Goal: Find specific page/section: Find specific page/section

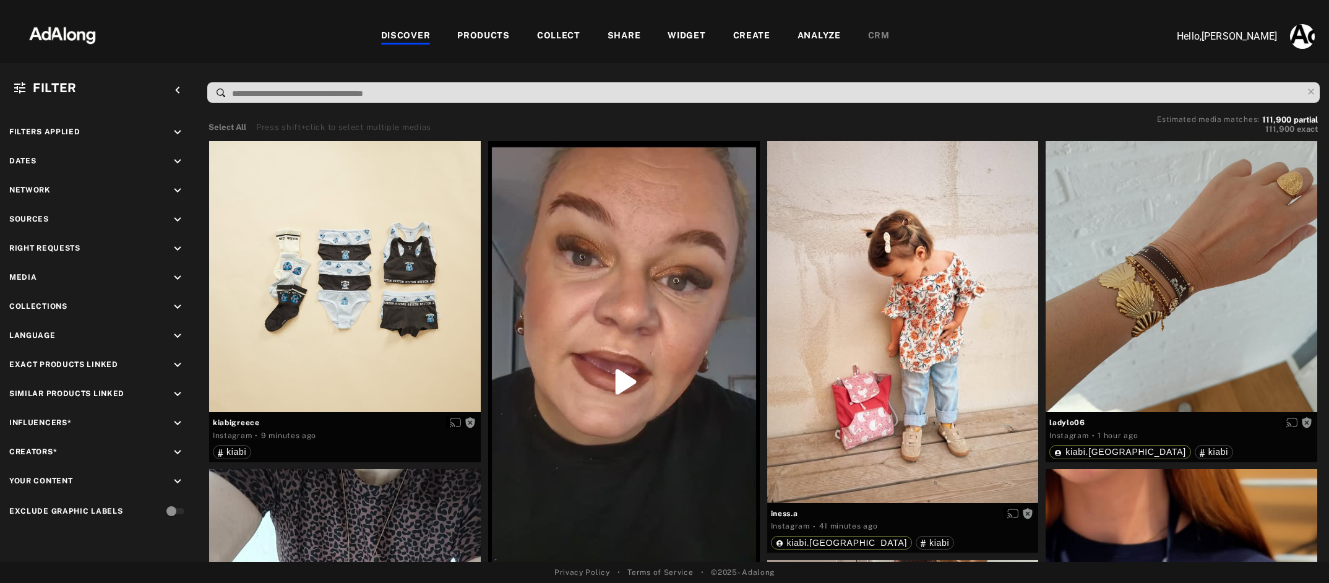
click at [490, 33] on div "PRODUCTS" at bounding box center [483, 36] width 53 height 15
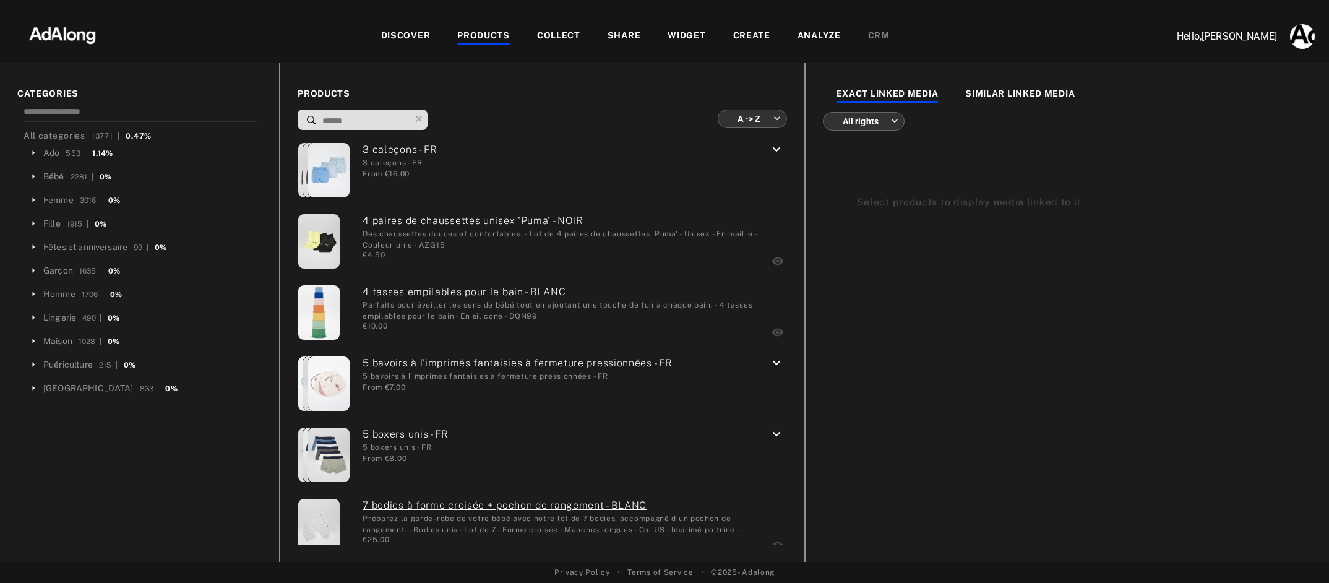
click at [779, 121] on body "DISCOVER PRODUCTS COLLECT SHARE WIDGET CREATE ANALYZE CRM Hello, [PERSON_NAME] …" at bounding box center [664, 291] width 1329 height 583
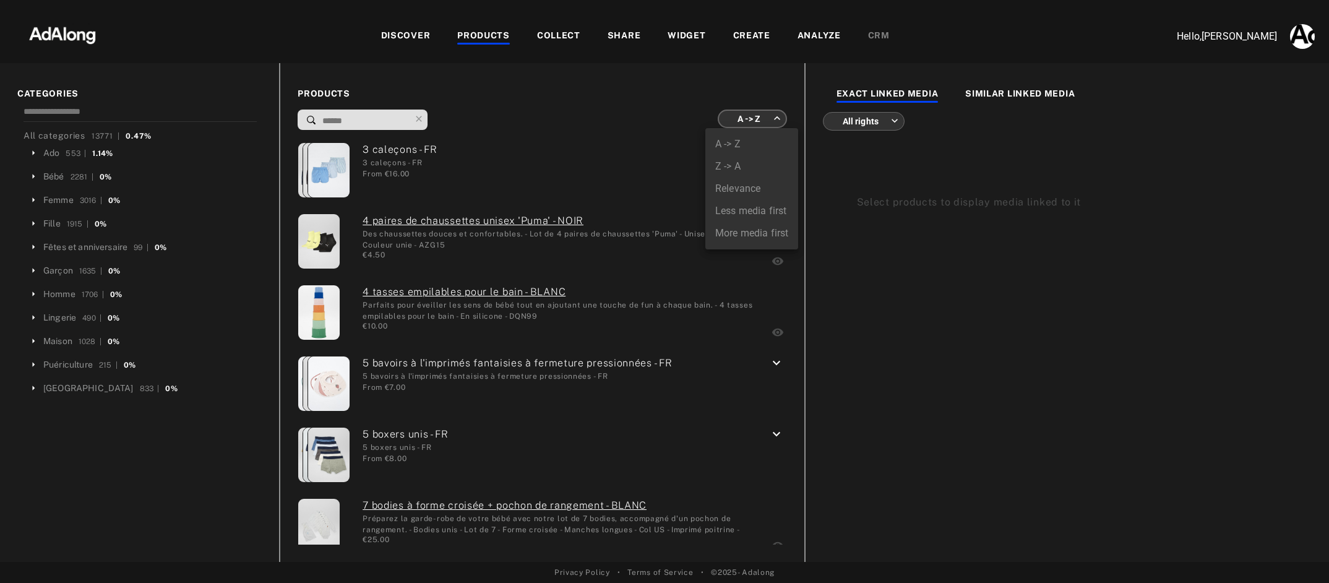
click at [555, 35] on div at bounding box center [664, 291] width 1329 height 583
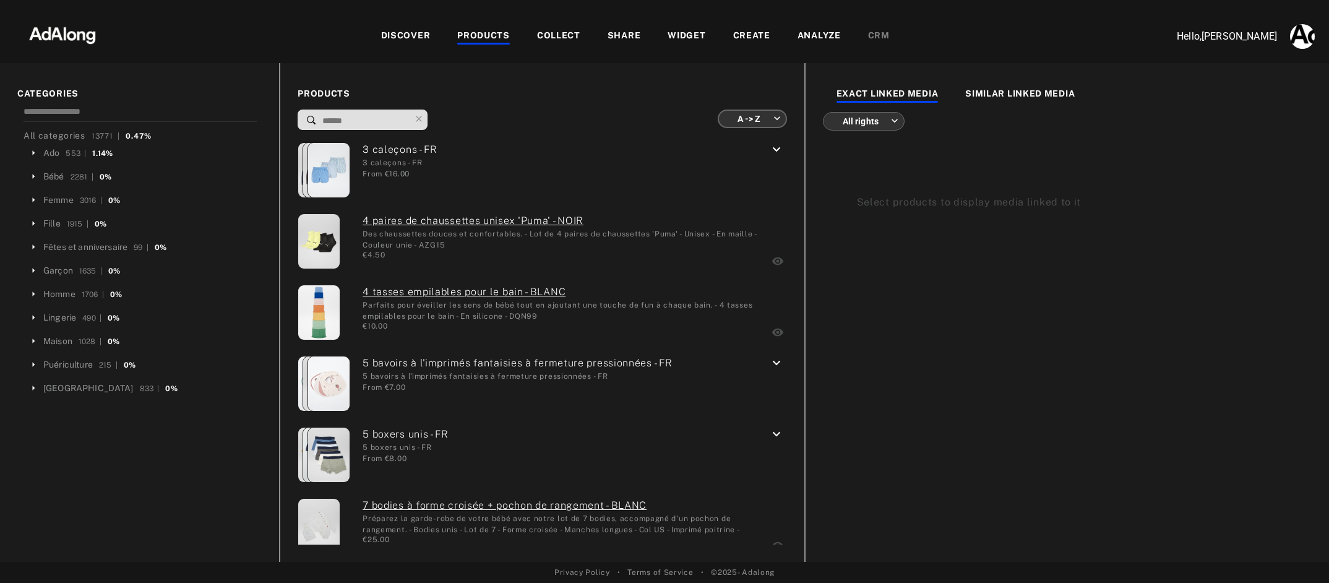
click at [565, 36] on div "COLLECT" at bounding box center [558, 36] width 43 height 15
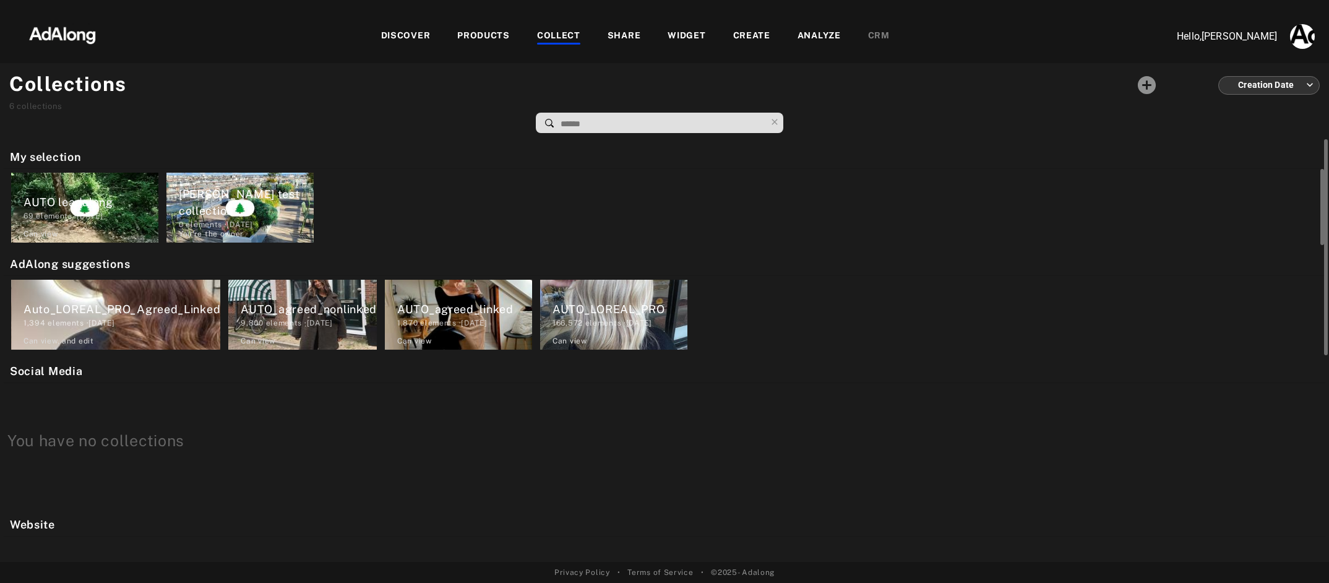
click at [200, 219] on div "0 elements · [DATE]" at bounding box center [246, 224] width 135 height 11
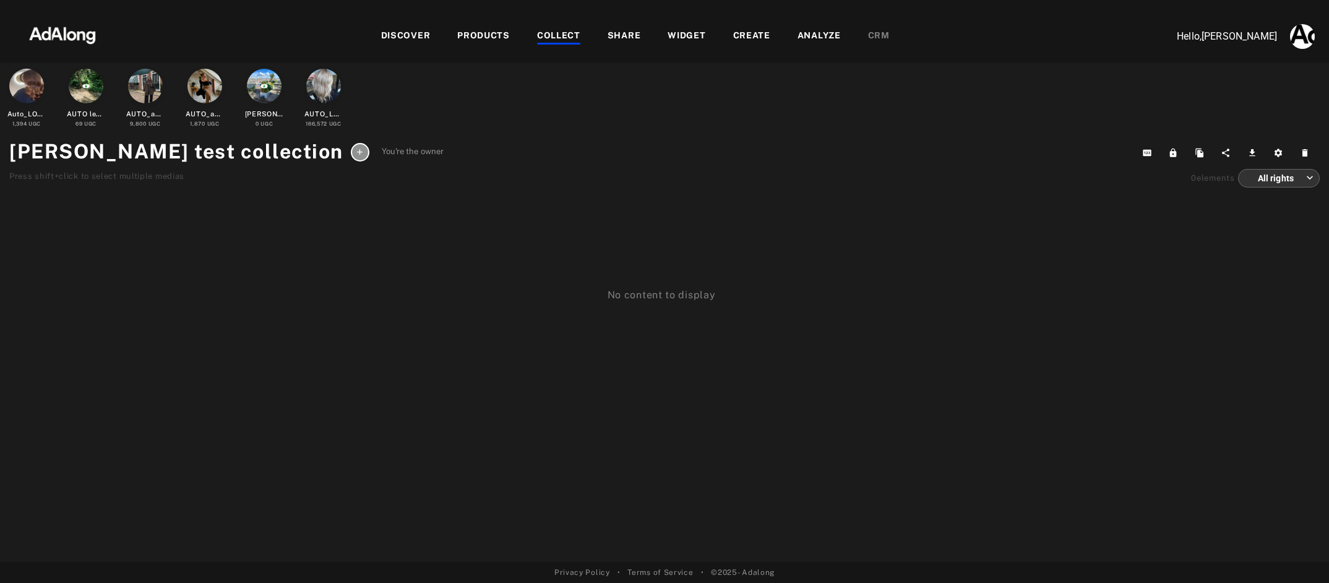
click at [147, 98] on div at bounding box center [145, 86] width 35 height 35
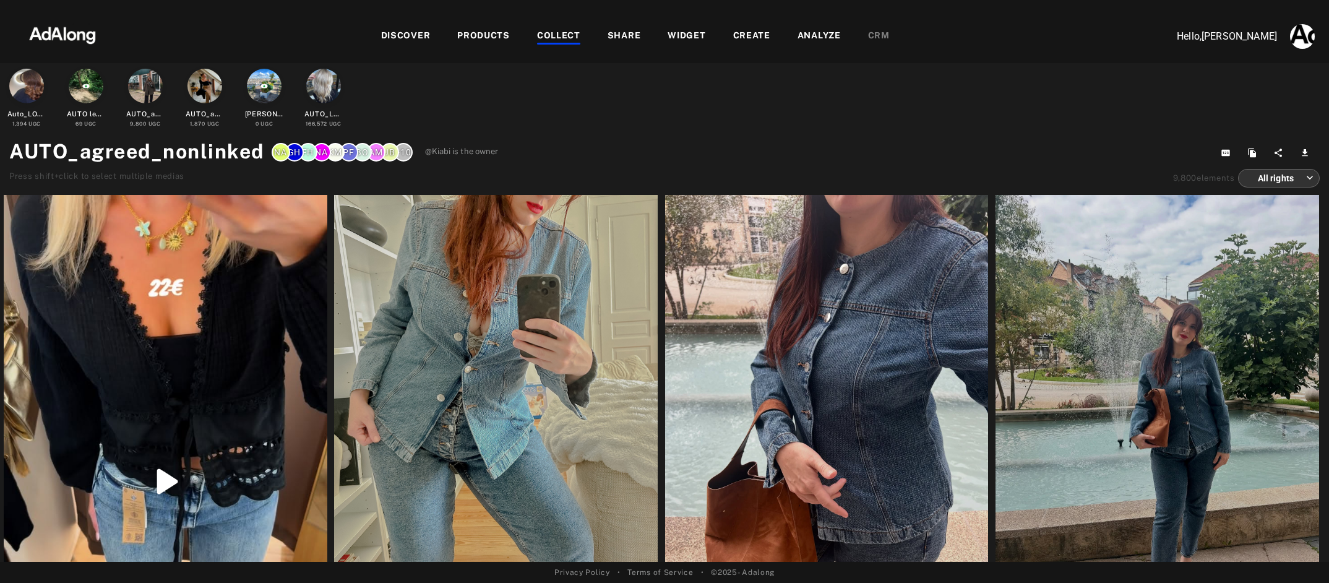
click at [475, 384] on div at bounding box center [496, 410] width 324 height 431
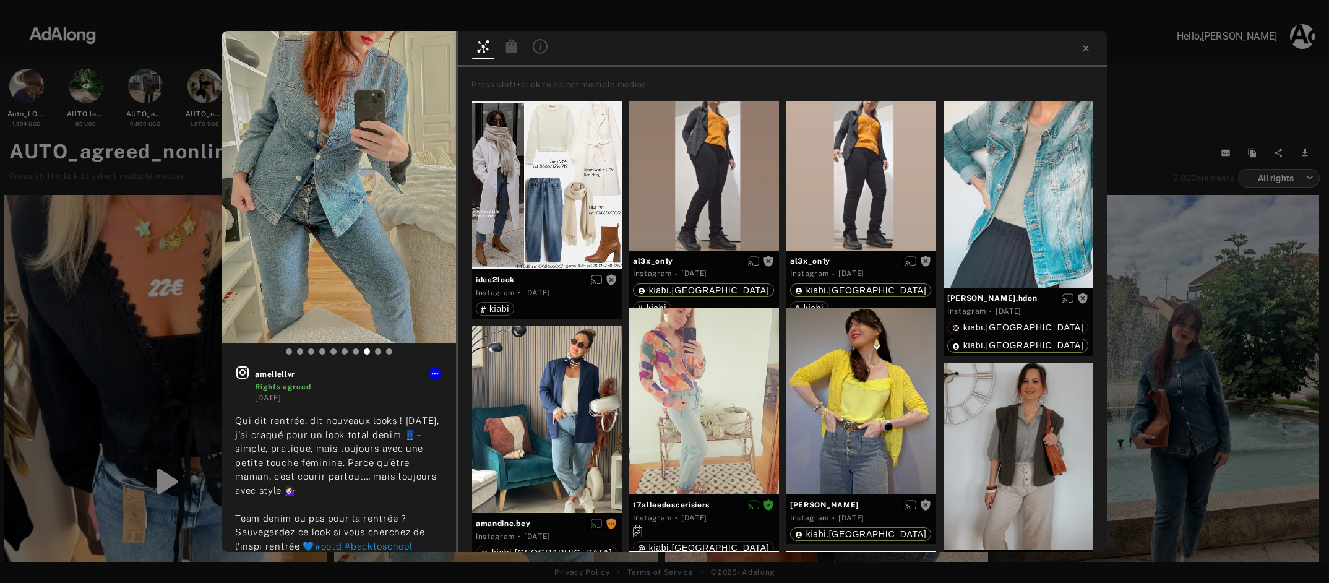
click at [515, 46] on icon at bounding box center [511, 46] width 11 height 14
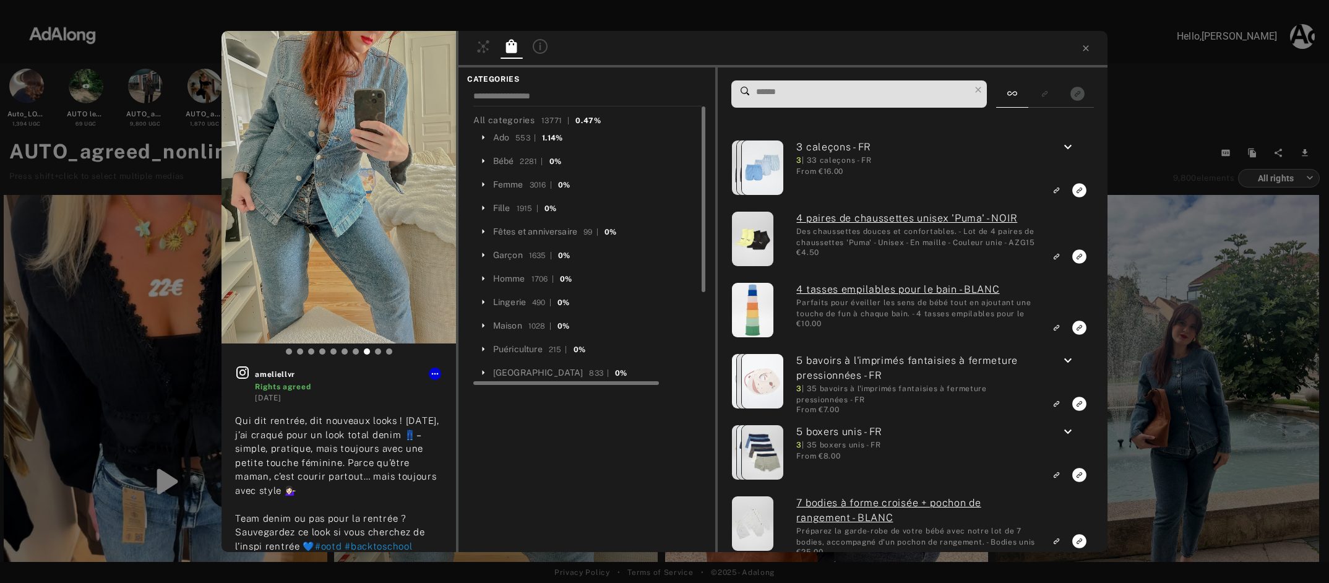
click at [485, 204] on icon at bounding box center [483, 207] width 11 height 11
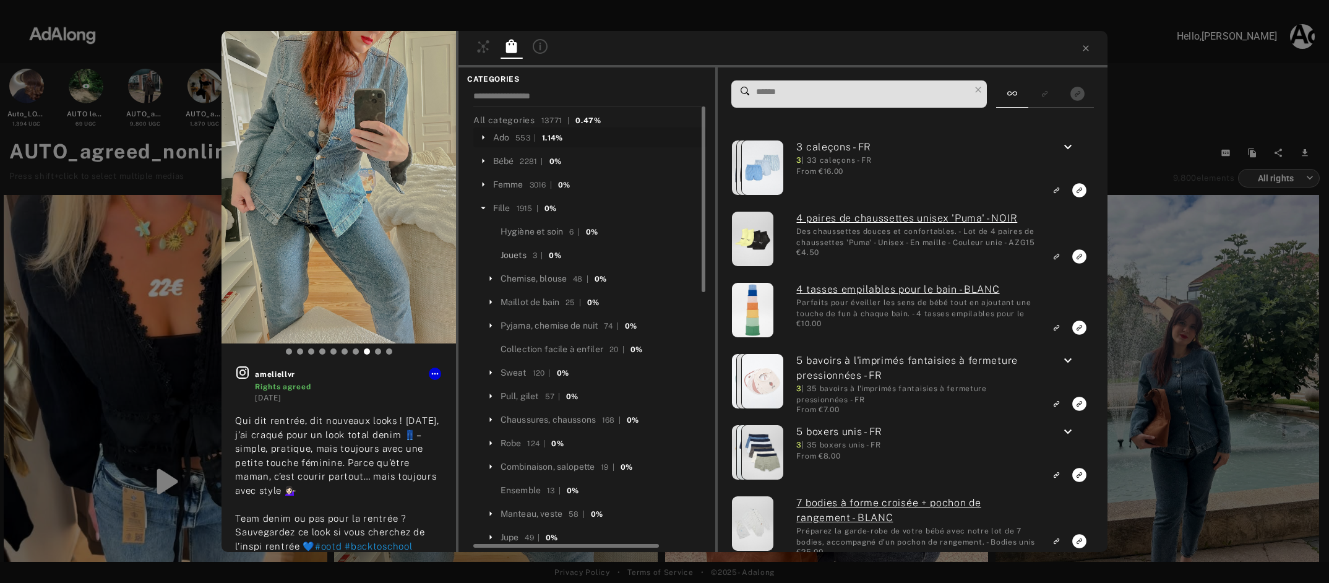
click at [526, 253] on div "Jouets" at bounding box center [513, 255] width 26 height 13
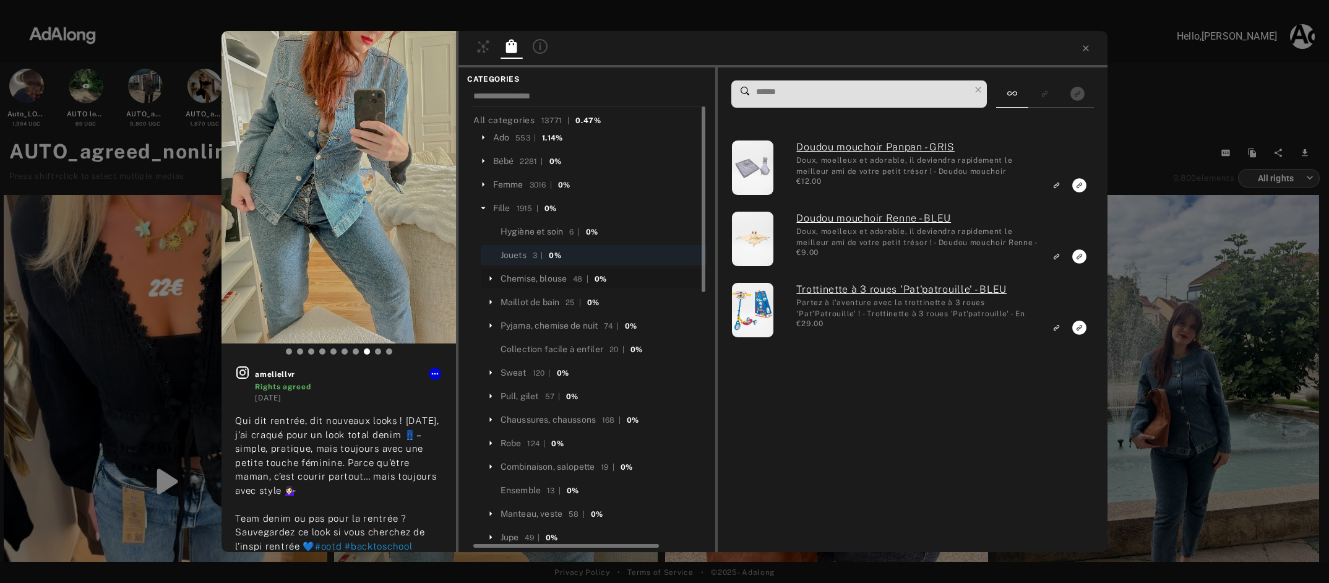
click at [491, 278] on icon at bounding box center [490, 278] width 2 height 5
click at [489, 346] on icon at bounding box center [490, 348] width 11 height 11
click at [518, 371] on div "Maillot 2 pièces" at bounding box center [539, 372] width 63 height 13
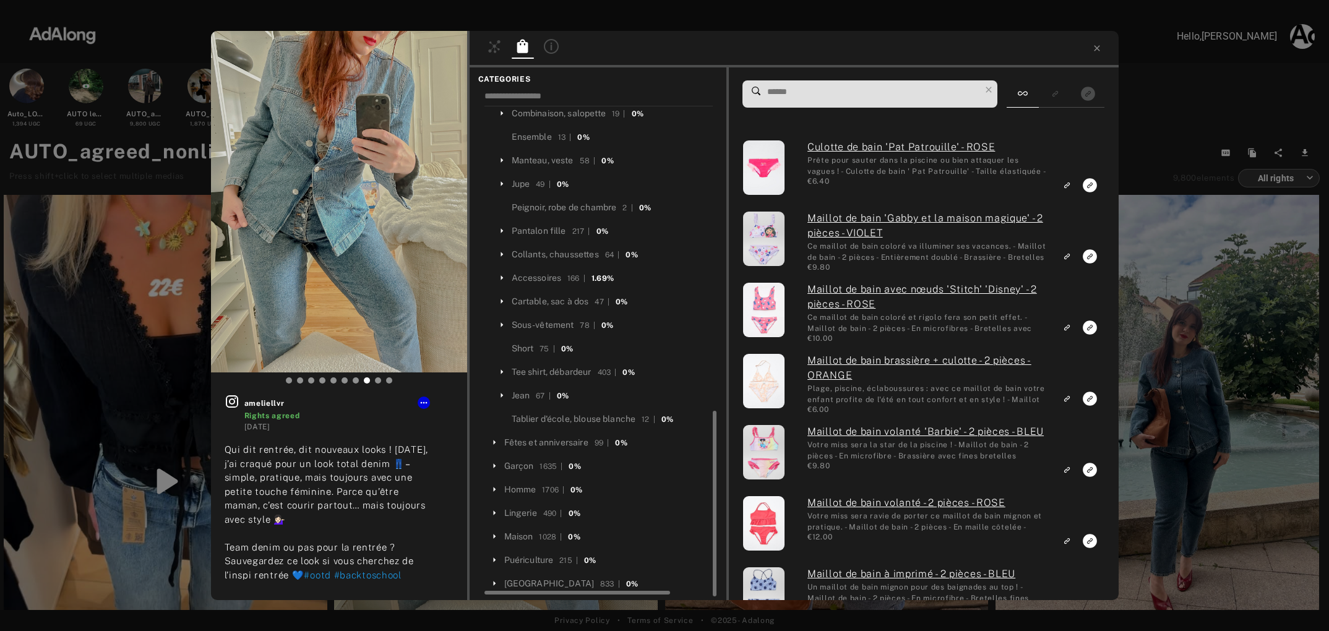
scroll to position [470, 0]
